Goal: Use online tool/utility: Utilize a website feature to perform a specific function

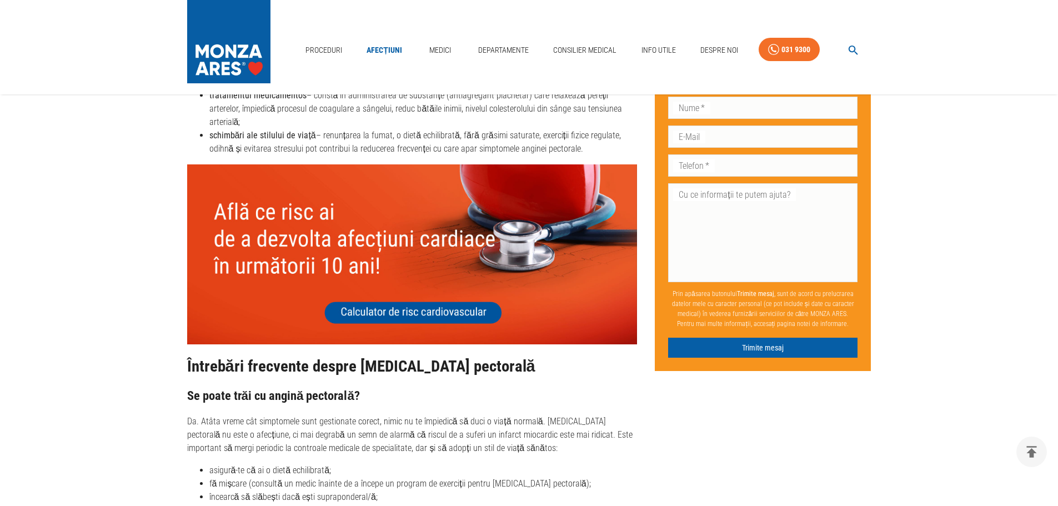
scroll to position [3723, 0]
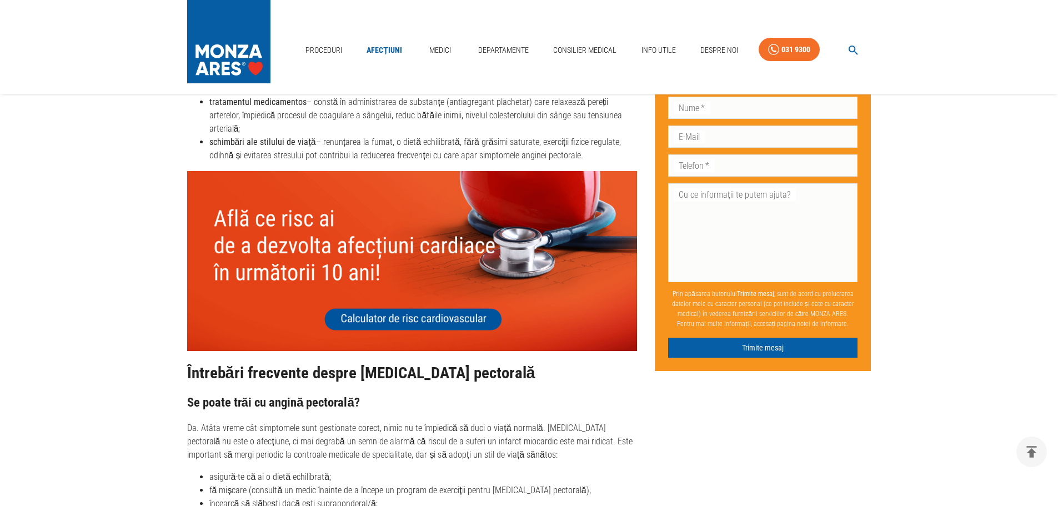
click at [418, 277] on img at bounding box center [412, 261] width 451 height 180
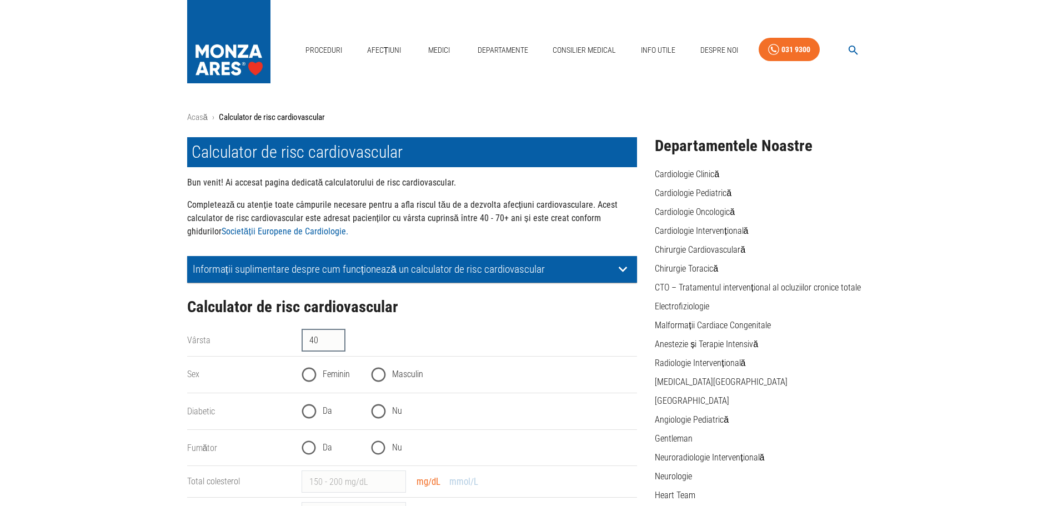
click at [337, 337] on input "40" at bounding box center [324, 340] width 44 height 22
click at [337, 337] on input "41" at bounding box center [324, 340] width 44 height 22
click at [337, 337] on input "86" at bounding box center [324, 340] width 44 height 22
click at [338, 344] on input "85" at bounding box center [324, 340] width 44 height 22
click at [338, 344] on input "84" at bounding box center [324, 340] width 44 height 22
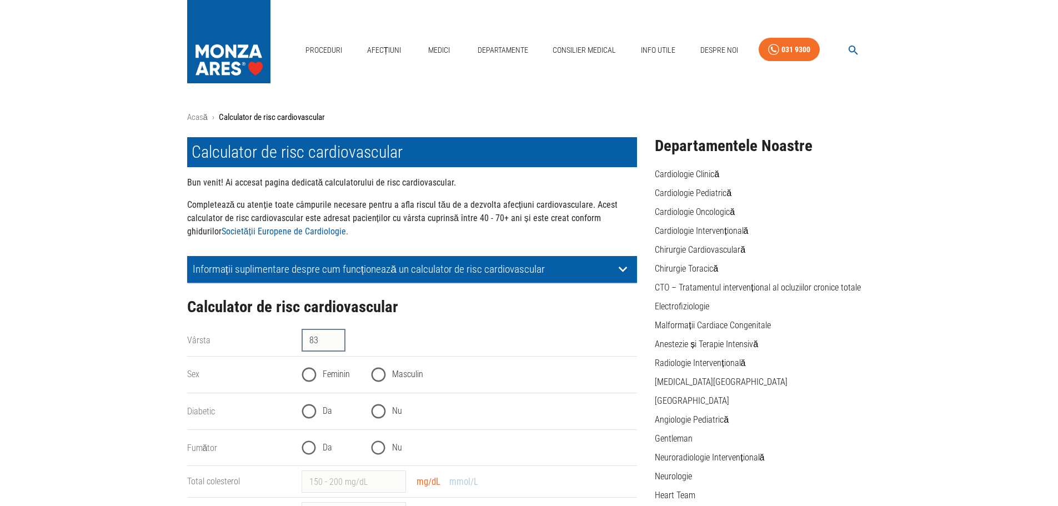
click at [338, 344] on input "83" at bounding box center [324, 340] width 44 height 22
click at [338, 344] on input "82" at bounding box center [324, 340] width 44 height 22
click at [338, 344] on input "81" at bounding box center [324, 340] width 44 height 22
type input "80"
click at [338, 344] on input "80" at bounding box center [324, 340] width 44 height 22
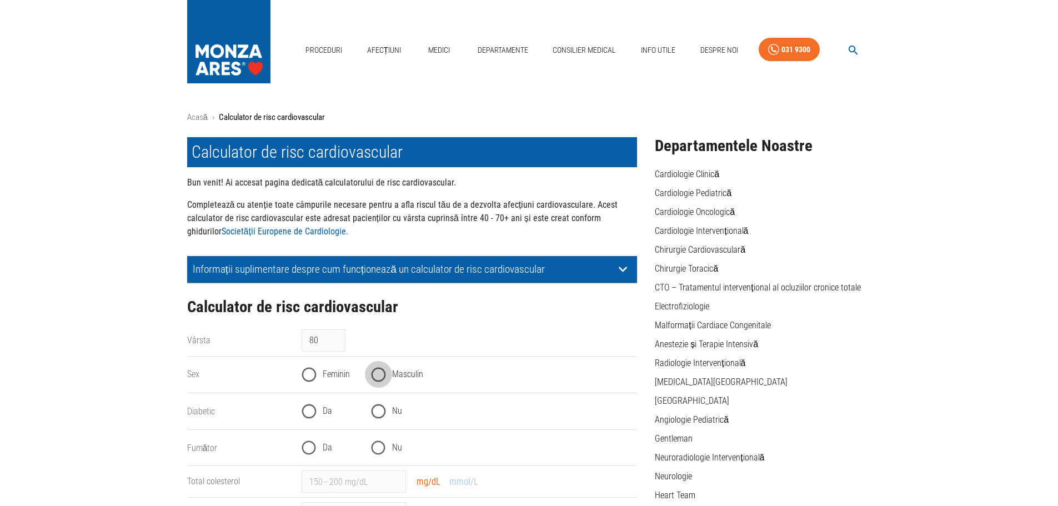
click at [379, 377] on input "Masculin" at bounding box center [378, 374] width 27 height 27
radio input "true"
click at [376, 409] on input "Nu" at bounding box center [378, 411] width 27 height 27
radio input "true"
click at [377, 452] on input "Nu" at bounding box center [378, 447] width 27 height 27
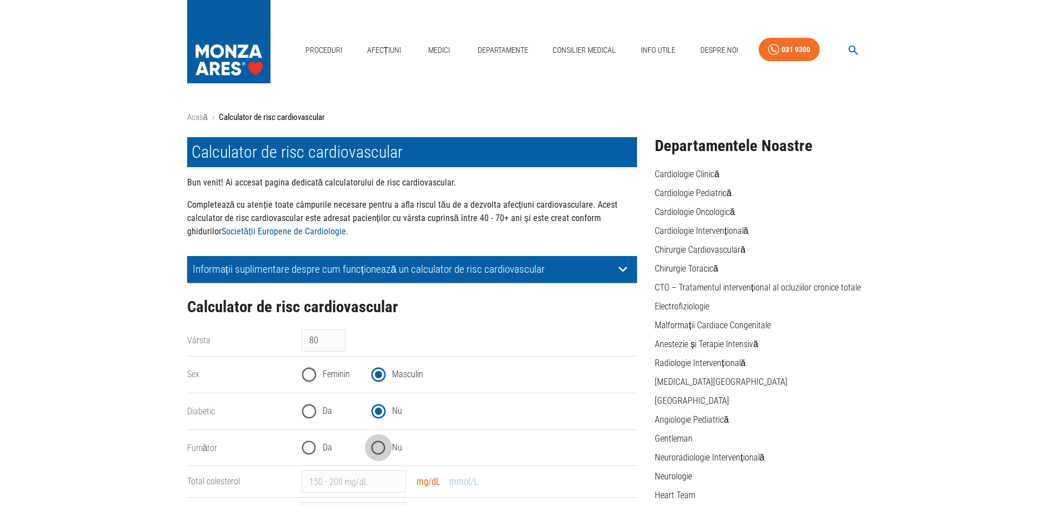
radio input "true"
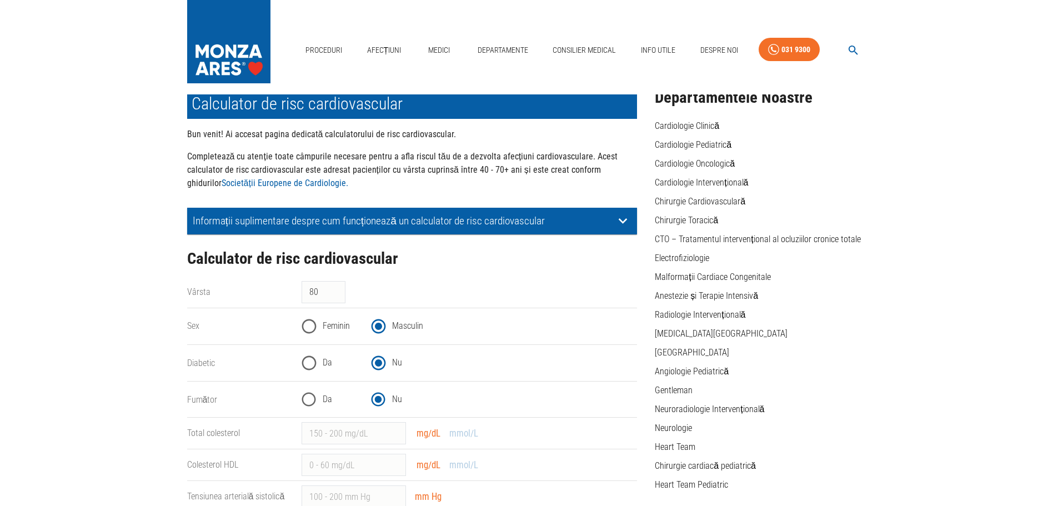
scroll to position [111, 0]
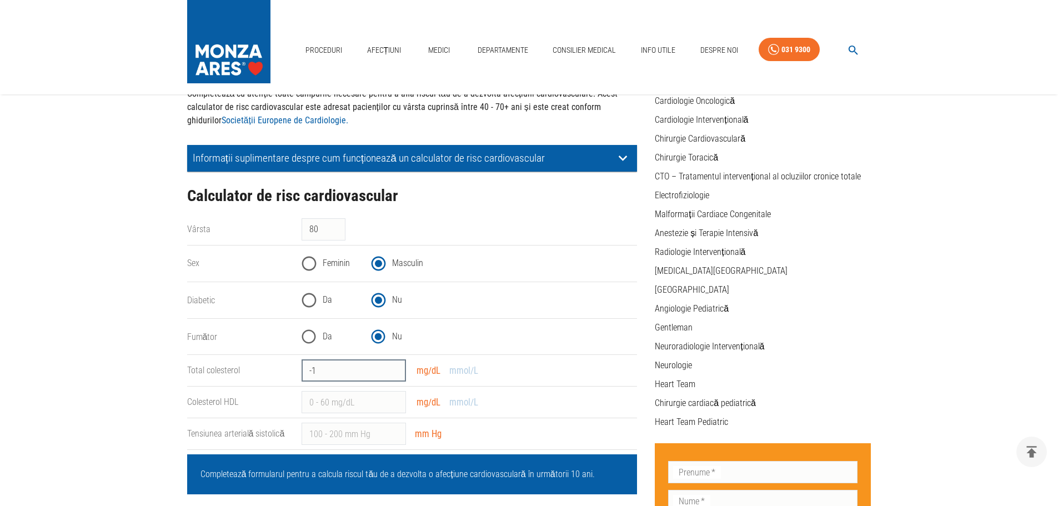
click at [394, 374] on input "-1" at bounding box center [354, 370] width 104 height 22
click at [394, 374] on input "-2" at bounding box center [354, 370] width 104 height 22
click at [394, 374] on input "-3" at bounding box center [354, 370] width 104 height 22
click at [395, 365] on input "-2" at bounding box center [354, 370] width 104 height 22
click at [395, 365] on input "-1" at bounding box center [354, 370] width 104 height 22
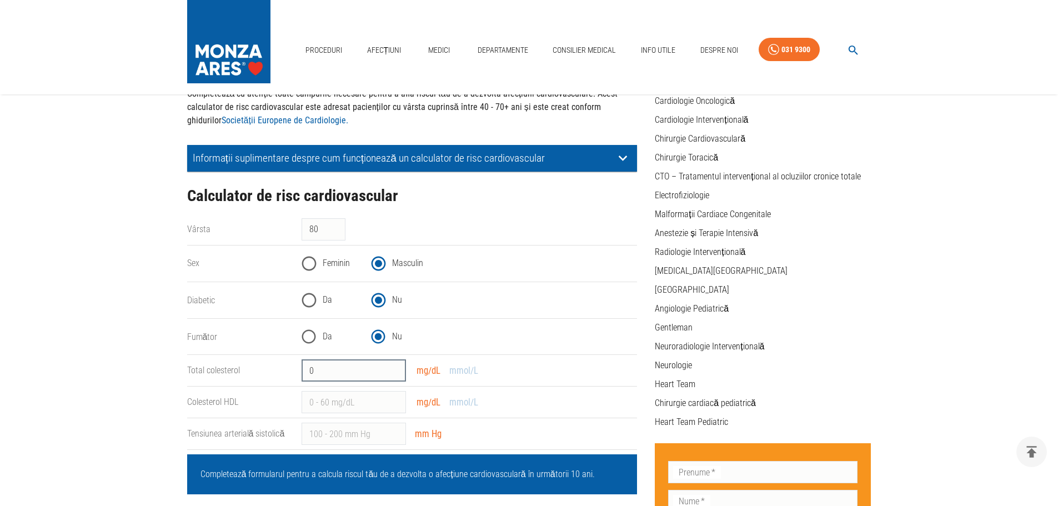
click at [395, 365] on input "0" at bounding box center [354, 370] width 104 height 22
click at [377, 375] on input "0" at bounding box center [354, 370] width 104 height 22
click at [394, 367] on input "19" at bounding box center [354, 370] width 104 height 22
click at [394, 367] on input "20" at bounding box center [354, 370] width 104 height 22
click at [394, 367] on input "21" at bounding box center [354, 370] width 104 height 22
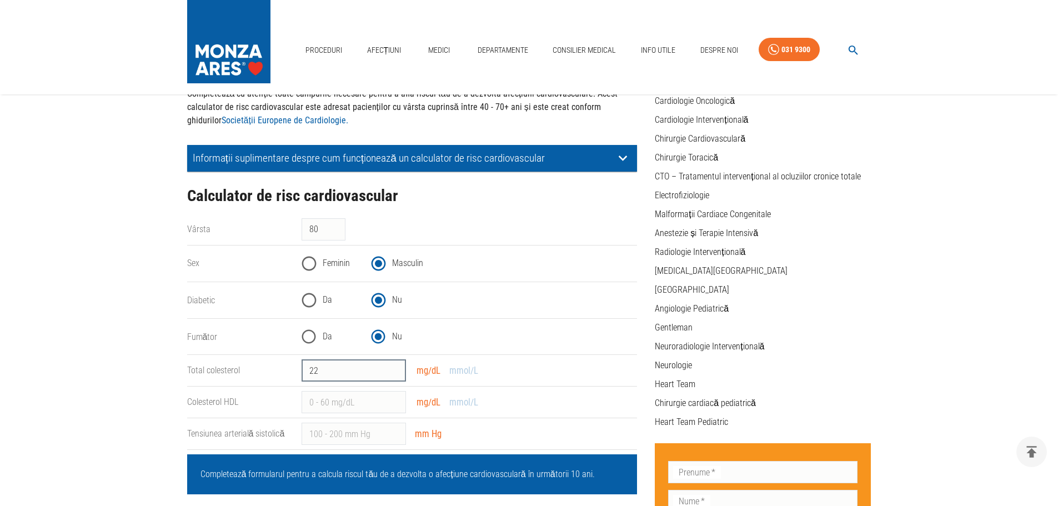
click at [394, 367] on input "22" at bounding box center [354, 370] width 104 height 22
click at [394, 367] on input "23" at bounding box center [354, 370] width 104 height 22
click at [394, 367] on input "24" at bounding box center [354, 370] width 104 height 22
click at [394, 367] on input "25" at bounding box center [354, 370] width 104 height 22
click at [394, 367] on input "26" at bounding box center [354, 370] width 104 height 22
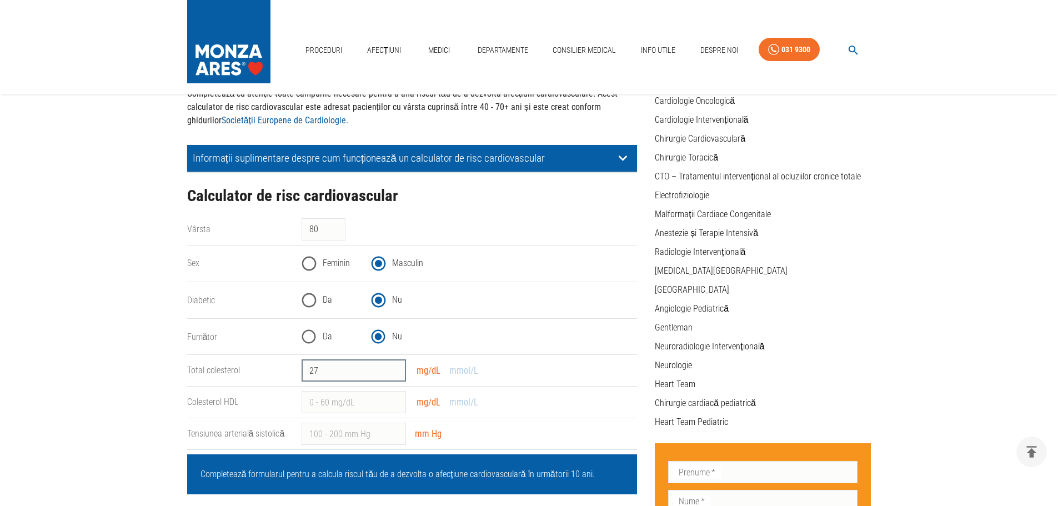
click at [394, 367] on input "27" at bounding box center [354, 370] width 104 height 22
click at [458, 372] on button "mmol/L" at bounding box center [464, 371] width 36 height 16
click at [394, 366] on input "1.7" at bounding box center [354, 370] width 104 height 22
click at [426, 371] on button "mg/dL" at bounding box center [429, 371] width 36 height 16
click at [394, 367] on input "139.74" at bounding box center [354, 370] width 104 height 22
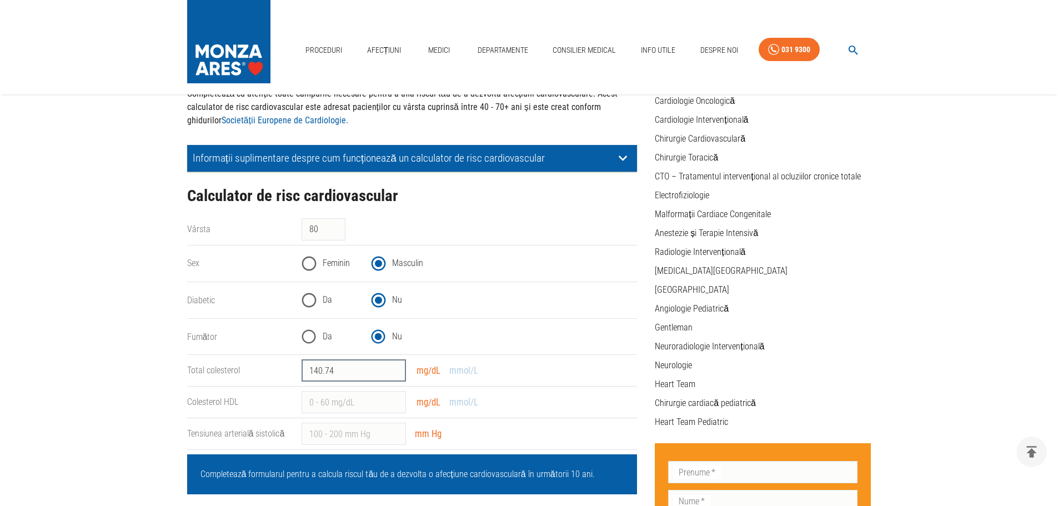
click at [394, 367] on input "140.74" at bounding box center [354, 370] width 104 height 22
click at [393, 367] on input "141.74" at bounding box center [354, 370] width 104 height 22
click at [393, 367] on input "142.74" at bounding box center [354, 370] width 104 height 22
click at [393, 367] on input "143.74" at bounding box center [354, 370] width 104 height 22
click at [392, 363] on input "143.74" at bounding box center [354, 370] width 104 height 22
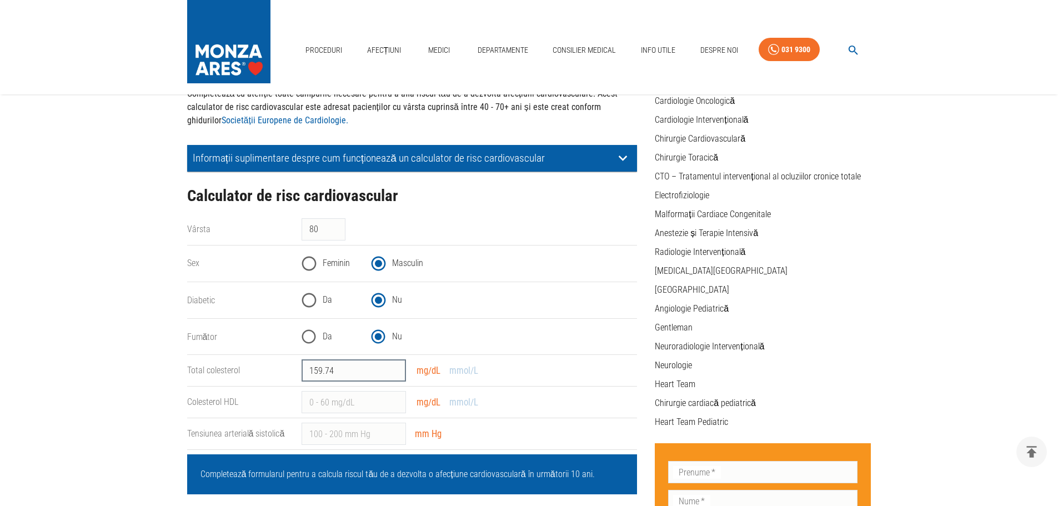
click at [396, 366] on input "159.74" at bounding box center [354, 370] width 104 height 22
click at [396, 366] on input "160.74" at bounding box center [354, 370] width 104 height 22
click at [396, 366] on input "161.74" at bounding box center [354, 370] width 104 height 22
click at [393, 367] on input "162.74" at bounding box center [354, 370] width 104 height 22
click at [393, 366] on input "163.74" at bounding box center [354, 370] width 104 height 22
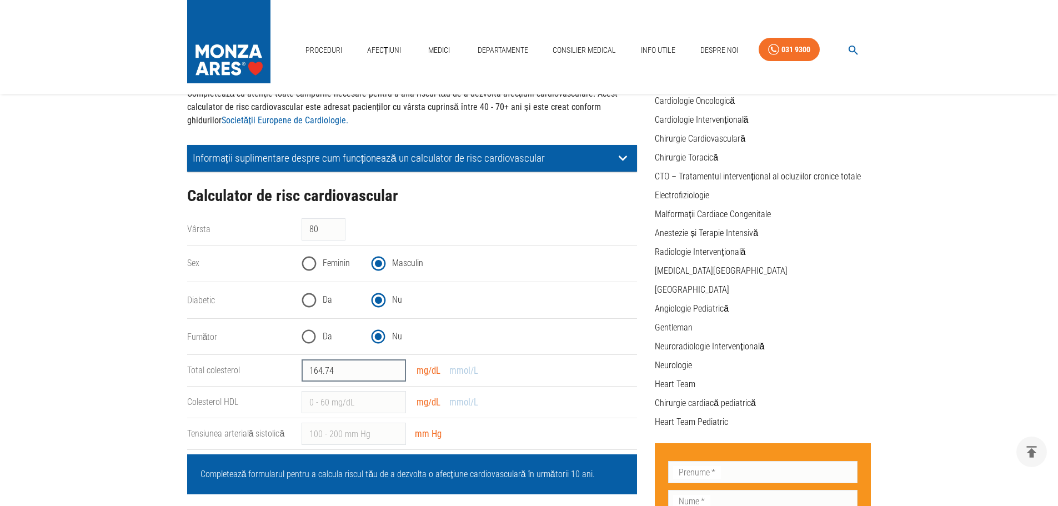
click at [393, 366] on input "164.74" at bounding box center [354, 370] width 104 height 22
click at [393, 366] on input "165.74" at bounding box center [354, 370] width 104 height 22
click at [393, 366] on input "166.74" at bounding box center [354, 370] width 104 height 22
click at [392, 366] on input "167.74" at bounding box center [354, 370] width 104 height 22
click at [391, 364] on input "168.74" at bounding box center [354, 370] width 104 height 22
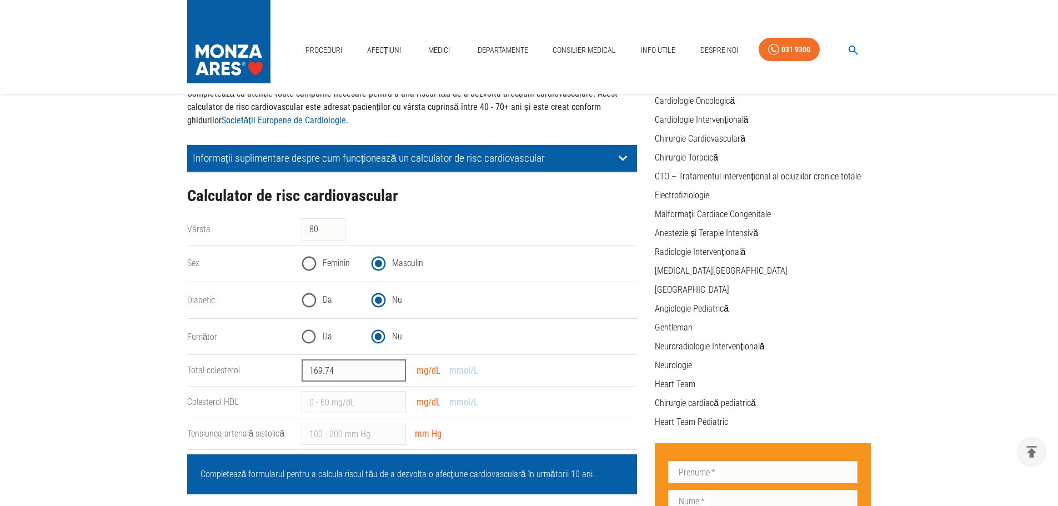
click at [391, 364] on input "169.74" at bounding box center [354, 370] width 104 height 22
click at [391, 364] on input "170.74" at bounding box center [354, 370] width 104 height 22
click at [391, 364] on input "171.74" at bounding box center [354, 370] width 104 height 22
click at [391, 364] on input "172.74" at bounding box center [354, 370] width 104 height 22
click at [391, 364] on input "173.74" at bounding box center [354, 370] width 104 height 22
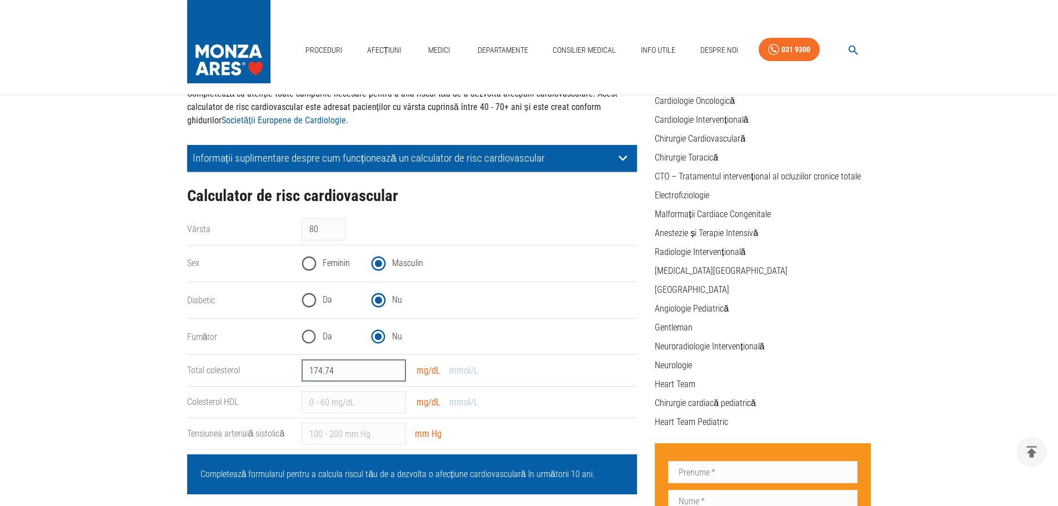
click at [391, 364] on input "174.74" at bounding box center [354, 370] width 104 height 22
click at [391, 364] on input "175.74" at bounding box center [354, 370] width 104 height 22
click at [391, 364] on input "176.74" at bounding box center [354, 370] width 104 height 22
click at [391, 363] on input "176.74" at bounding box center [354, 370] width 104 height 22
click at [391, 361] on input "176.74" at bounding box center [354, 370] width 104 height 22
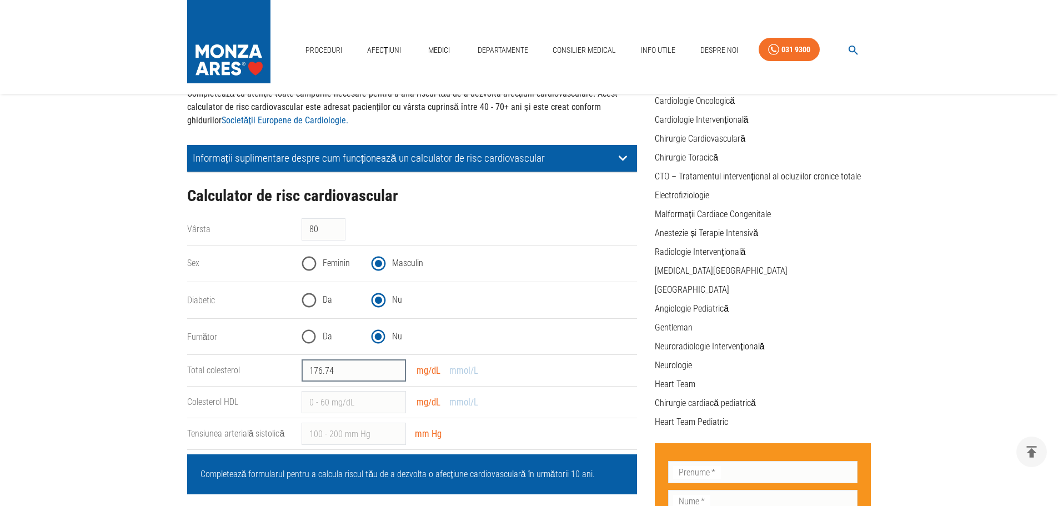
click at [391, 361] on input "176.74" at bounding box center [354, 370] width 104 height 22
click at [394, 366] on input "177.74" at bounding box center [354, 370] width 104 height 22
click at [395, 374] on input "176.74" at bounding box center [354, 370] width 104 height 22
click at [396, 373] on input "175.74" at bounding box center [354, 370] width 104 height 22
type input "177"
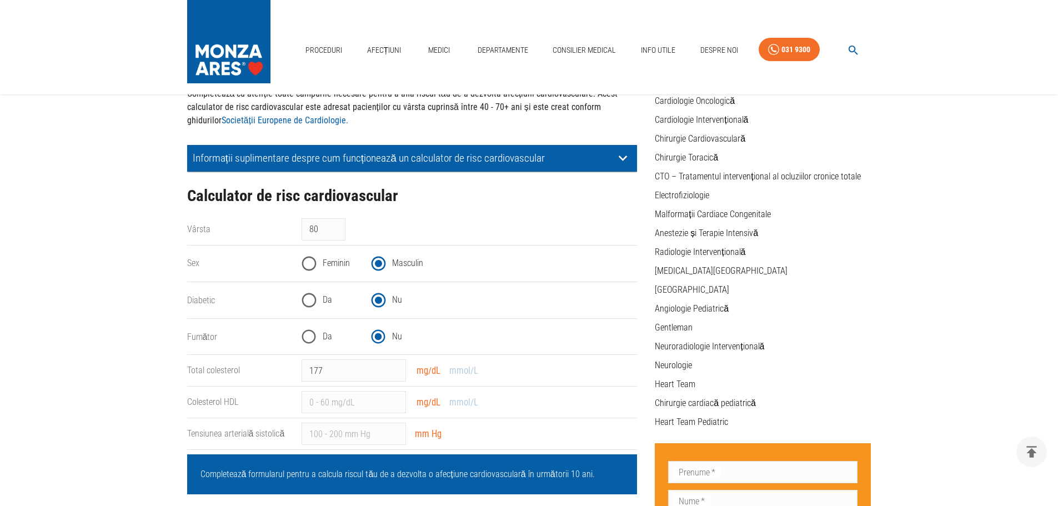
click at [423, 404] on div "mg/dL mmol/L" at bounding box center [446, 402] width 71 height 16
click at [427, 402] on div "mg/dL mmol/L" at bounding box center [446, 402] width 71 height 16
click at [394, 397] on input "1" at bounding box center [354, 402] width 104 height 22
click at [394, 397] on input "2" at bounding box center [354, 402] width 104 height 22
click at [393, 397] on input "3" at bounding box center [354, 402] width 104 height 22
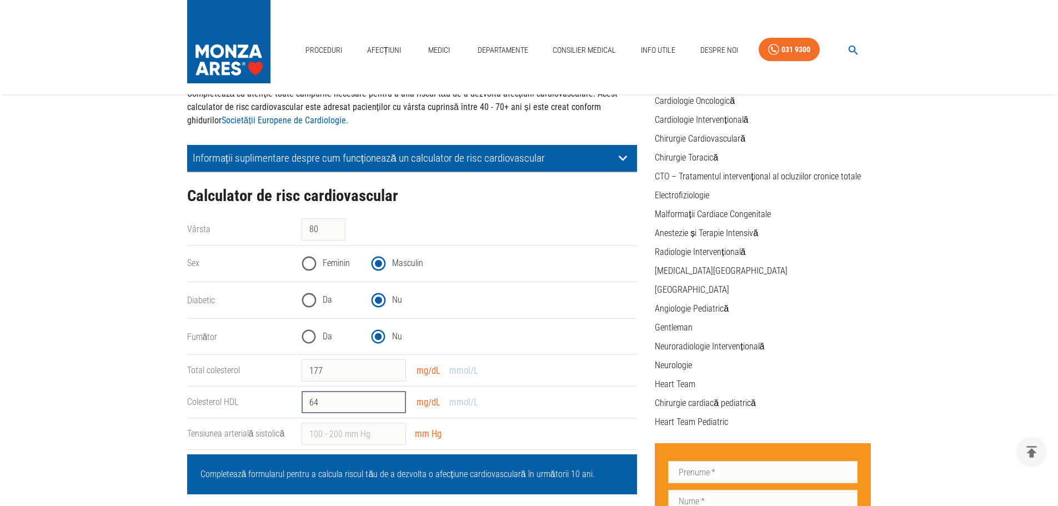
click at [393, 397] on input "64" at bounding box center [354, 402] width 104 height 22
click at [393, 397] on input "65" at bounding box center [354, 402] width 104 height 22
click at [393, 397] on input "66" at bounding box center [354, 402] width 104 height 22
click at [393, 397] on input "67" at bounding box center [354, 402] width 104 height 22
type input "68"
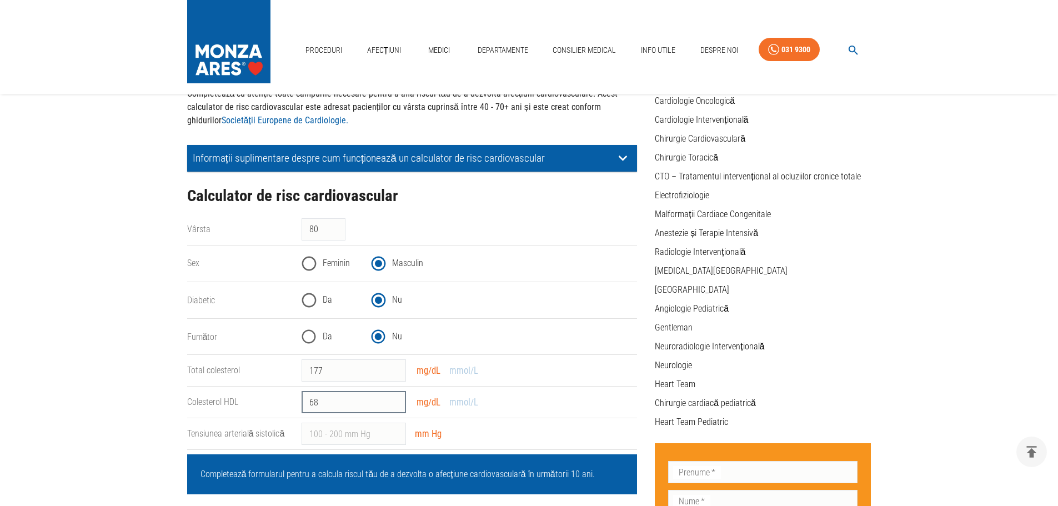
click at [393, 397] on input "68" at bounding box center [354, 402] width 104 height 22
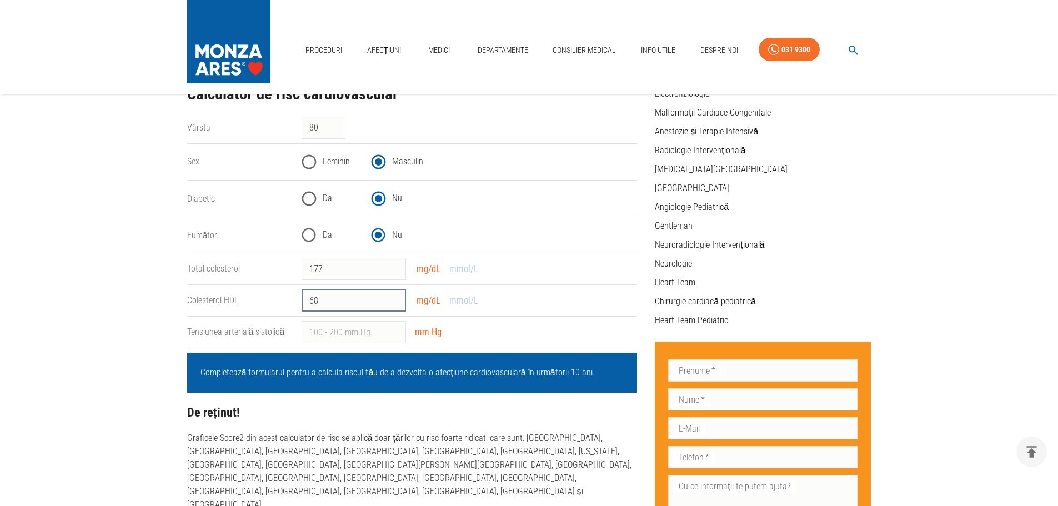
scroll to position [222, 0]
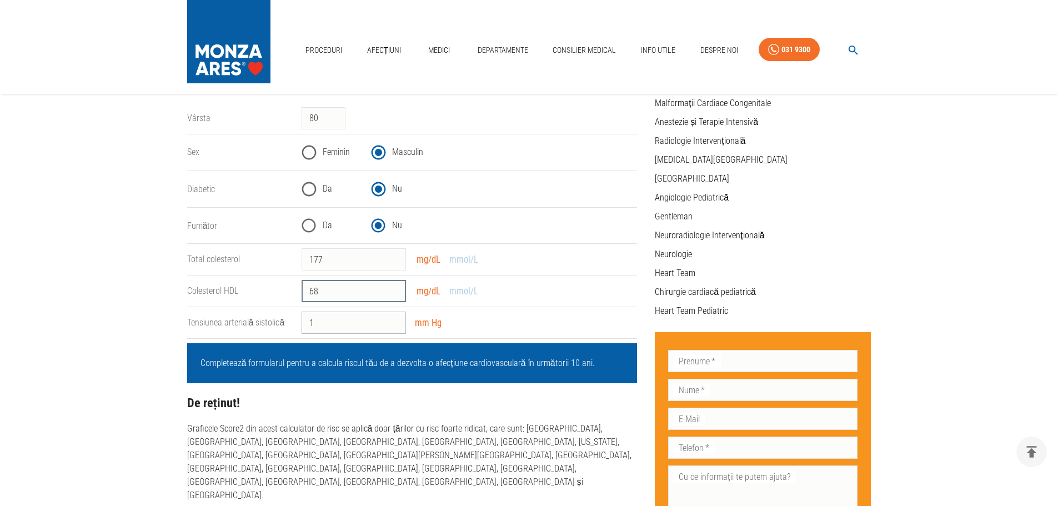
click at [394, 319] on input "1" at bounding box center [354, 323] width 104 height 22
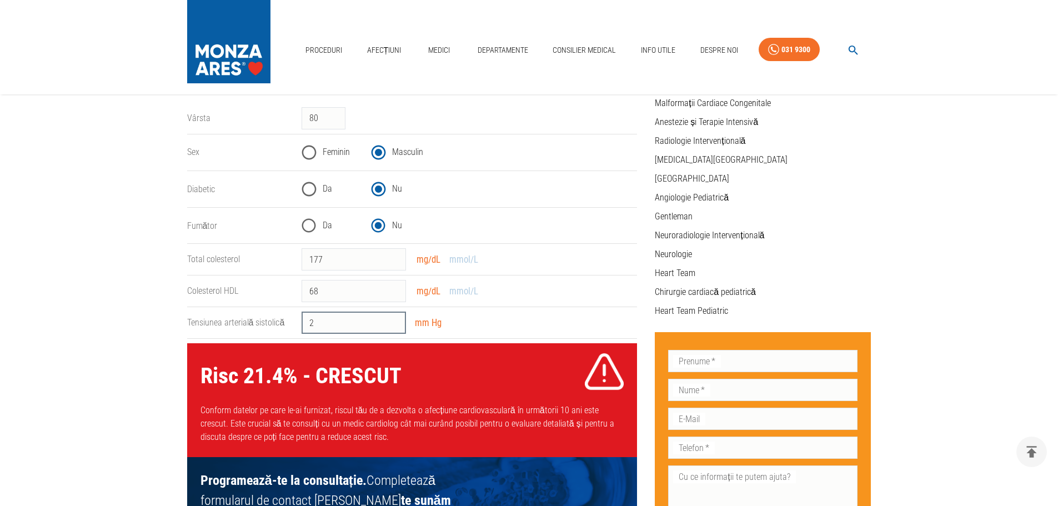
click at [394, 319] on input "2" at bounding box center [354, 323] width 104 height 22
click at [394, 319] on input "3" at bounding box center [354, 323] width 104 height 22
click at [394, 319] on input "4" at bounding box center [354, 323] width 104 height 22
click at [394, 319] on input "5" at bounding box center [354, 323] width 104 height 22
click at [394, 319] on input "6" at bounding box center [354, 323] width 104 height 22
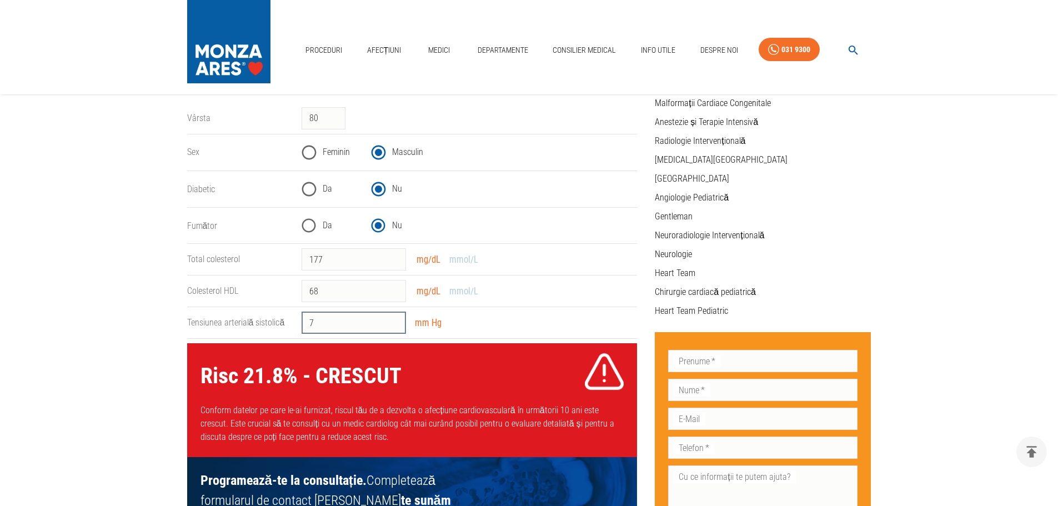
click at [394, 319] on input "7" at bounding box center [354, 323] width 104 height 22
click at [394, 319] on input "8" at bounding box center [354, 323] width 104 height 22
click at [394, 319] on input "9" at bounding box center [354, 323] width 104 height 22
click at [394, 319] on input "10" at bounding box center [354, 323] width 104 height 22
click at [394, 319] on input "11" at bounding box center [354, 323] width 104 height 22
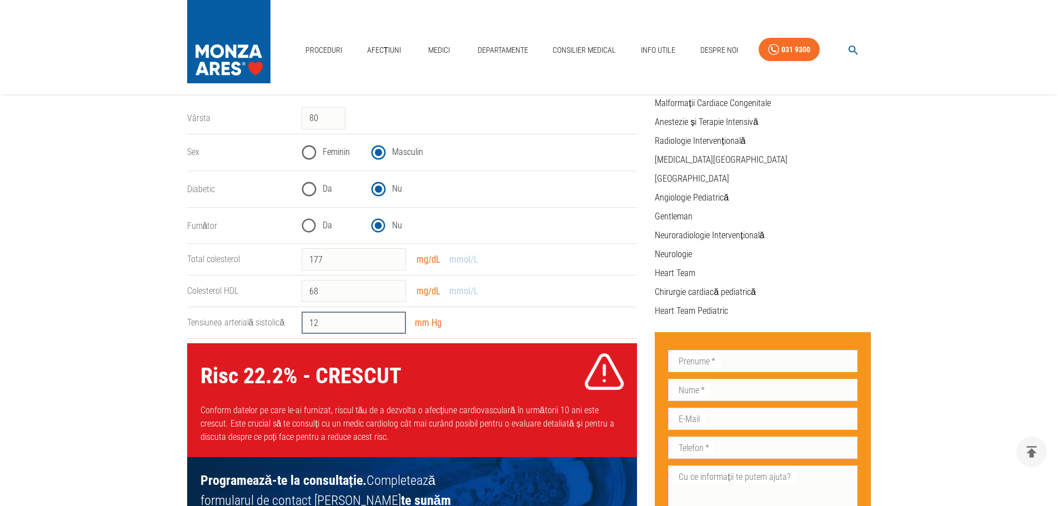
click at [394, 319] on input "12" at bounding box center [354, 323] width 104 height 22
click at [394, 319] on input "13" at bounding box center [354, 323] width 104 height 22
type input "14"
click at [394, 319] on input "14" at bounding box center [354, 323] width 104 height 22
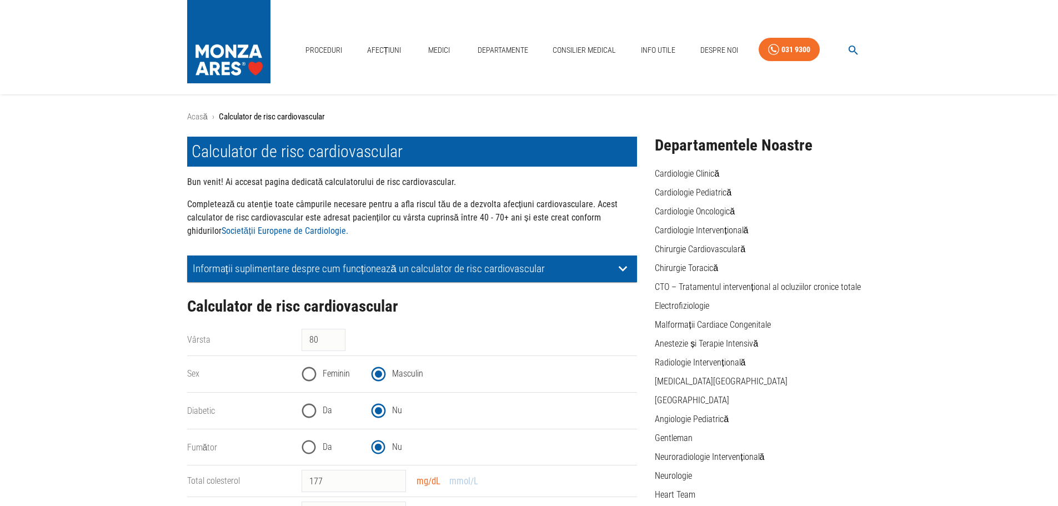
scroll to position [0, 0]
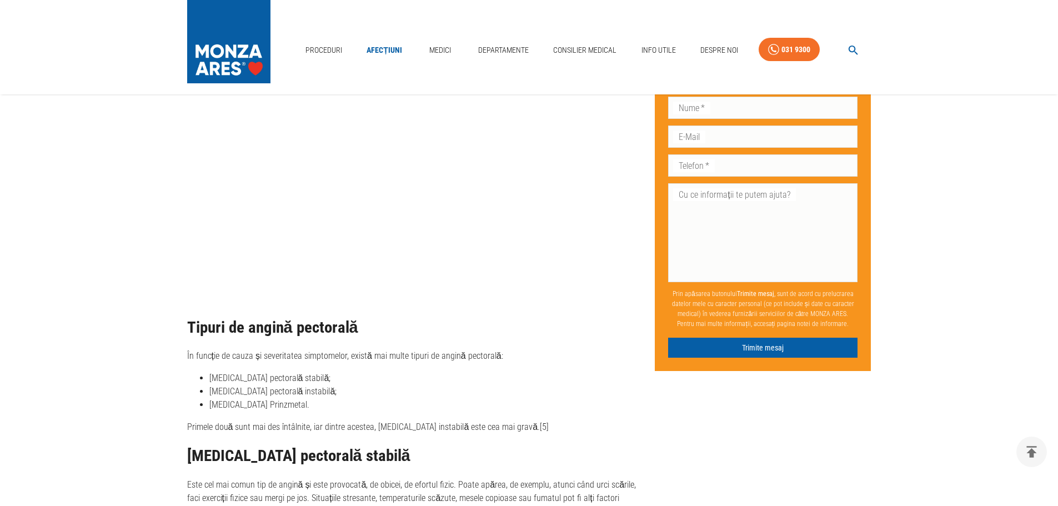
scroll to position [1278, 0]
